Goal: Find specific page/section: Find specific page/section

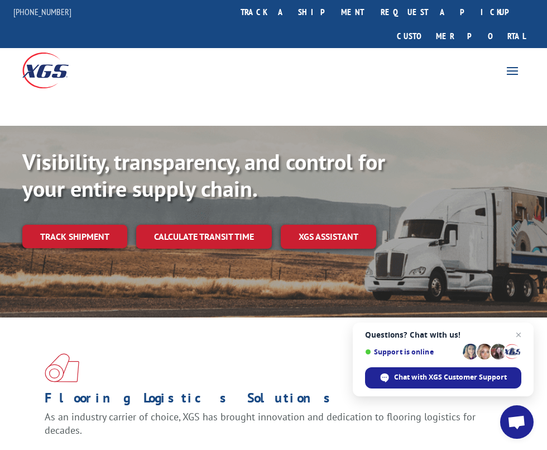
scroll to position [0, 51]
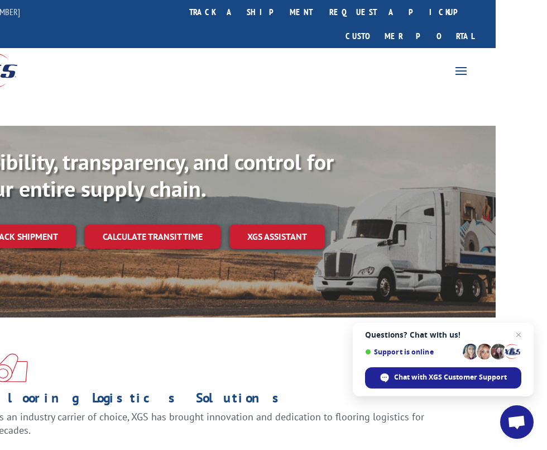
click at [0, 0] on link "Resources" at bounding box center [0, 0] width 0 height 0
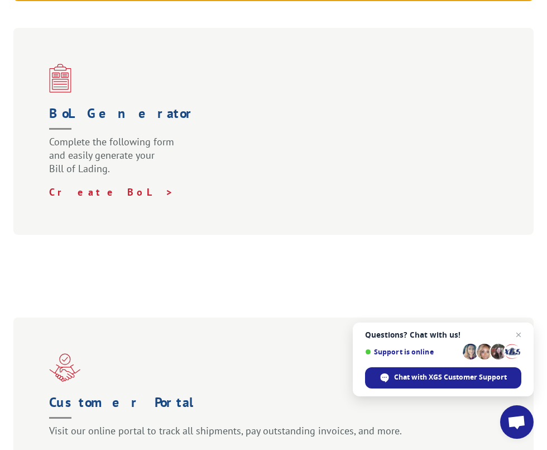
scroll to position [873, 0]
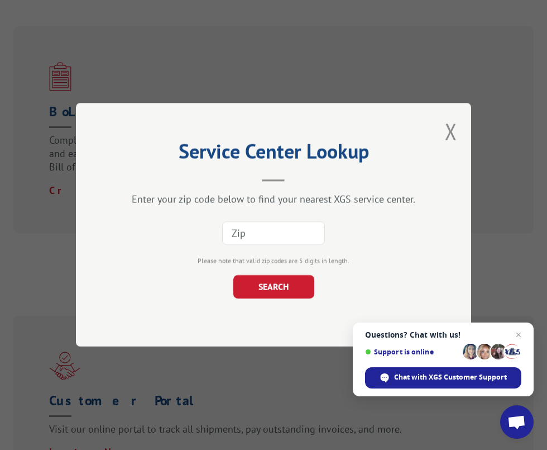
click at [275, 229] on input at bounding box center [273, 233] width 103 height 23
type input "68010"
click at [290, 289] on button "SEARCH" at bounding box center [273, 286] width 81 height 23
